Goal: Information Seeking & Learning: Learn about a topic

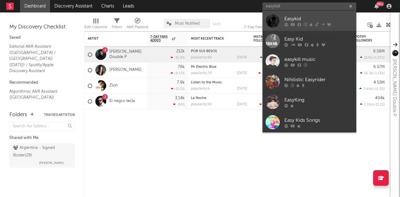
type input "easykid"
click at [344, 19] on div "Easykid" at bounding box center [318, 19] width 69 height 8
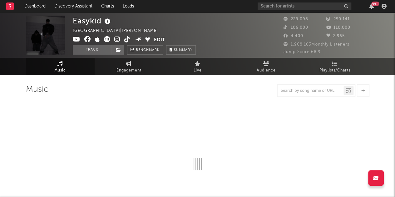
select select "6m"
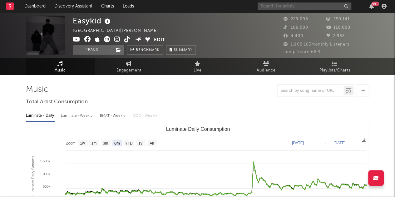
click at [319, 5] on input "text" at bounding box center [305, 7] width 94 height 8
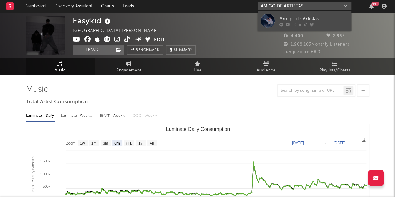
type input "AMIGO DE ARTISTAS"
click at [323, 17] on div "Amigo de Artistas" at bounding box center [314, 19] width 69 height 8
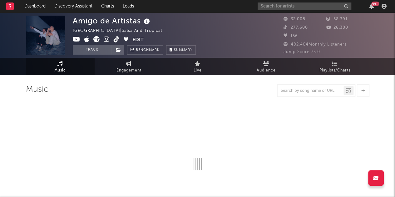
select select "6m"
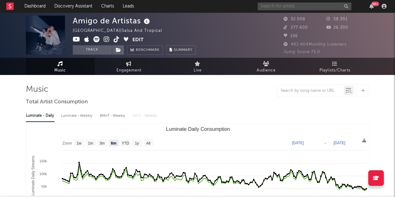
click at [331, 8] on input "text" at bounding box center [305, 7] width 94 height 8
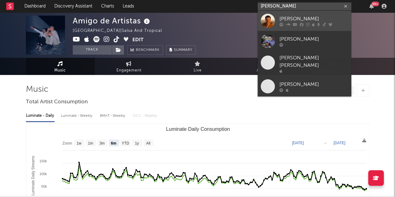
type input "[PERSON_NAME]"
click at [317, 22] on div "[PERSON_NAME]" at bounding box center [314, 19] width 69 height 8
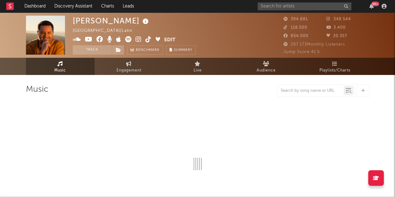
select select "6m"
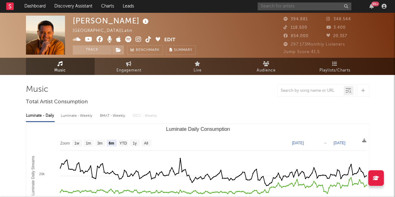
click at [330, 5] on input "text" at bounding box center [305, 7] width 94 height 8
click at [306, 3] on input "[PERSON_NAME]" at bounding box center [305, 7] width 94 height 8
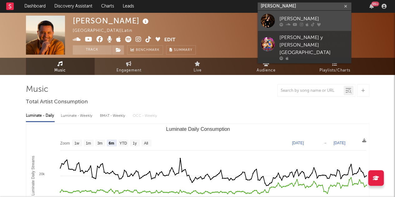
type input "[PERSON_NAME]"
click at [300, 18] on div "[PERSON_NAME]" at bounding box center [314, 19] width 69 height 8
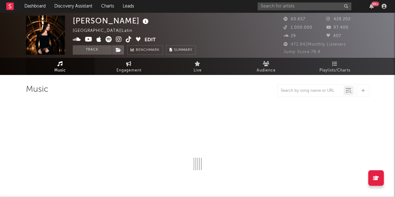
select select "6m"
